Goal: Task Accomplishment & Management: Use online tool/utility

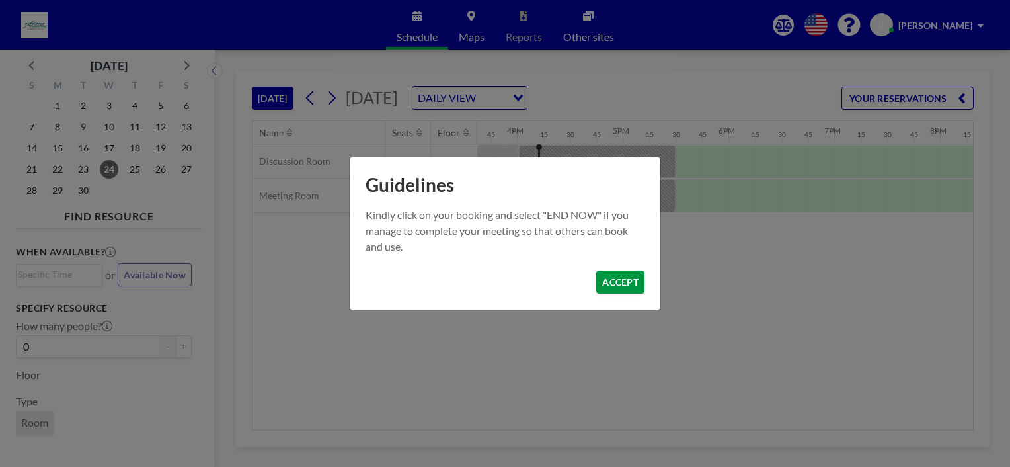
scroll to position [0, 1666]
click at [625, 292] on button "ACCEPT" at bounding box center [620, 281] width 48 height 23
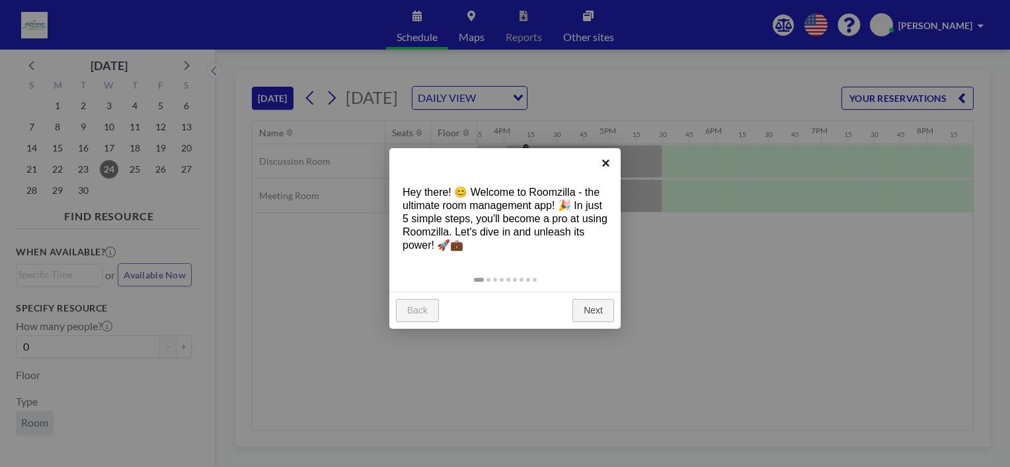
click at [605, 163] on link "×" at bounding box center [606, 163] width 30 height 30
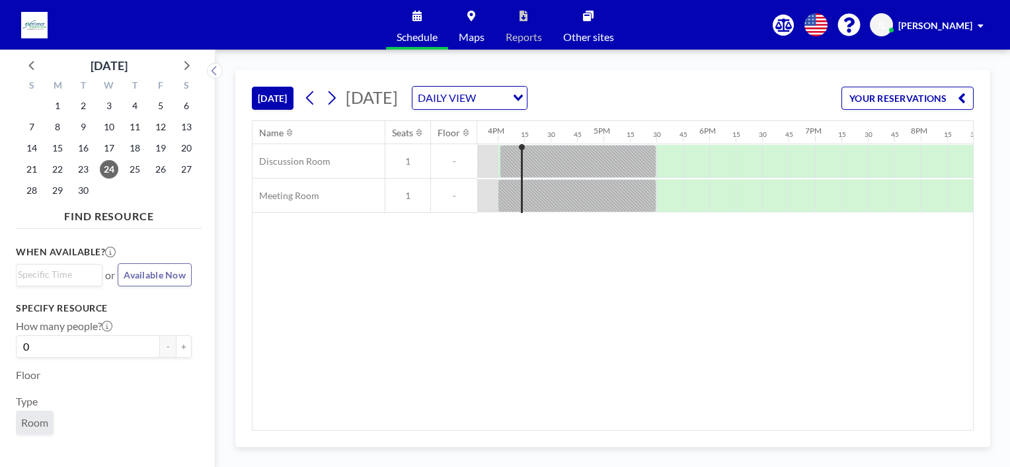
scroll to position [0, 1580]
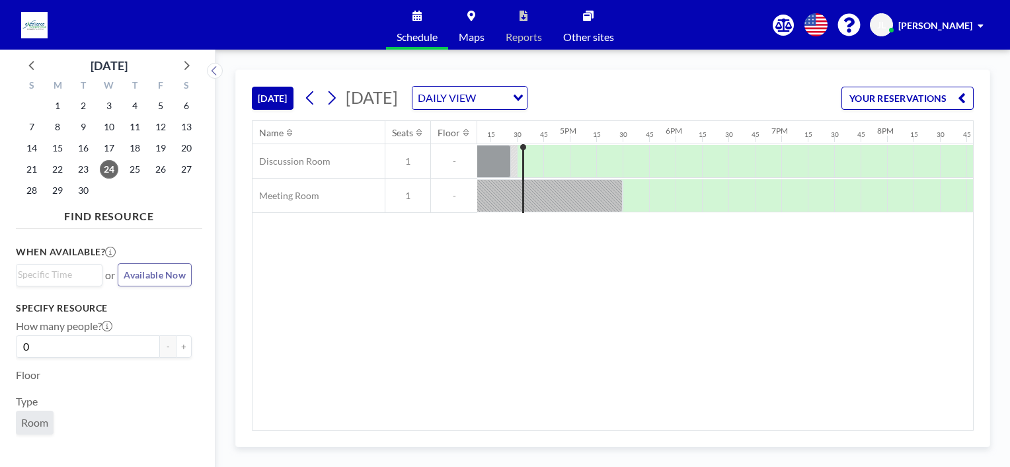
scroll to position [0, 1718]
